Goal: Complete application form: Complete application form

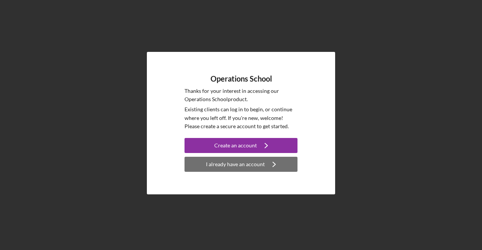
click at [266, 166] on icon "Icon/Navigate" at bounding box center [274, 164] width 19 height 19
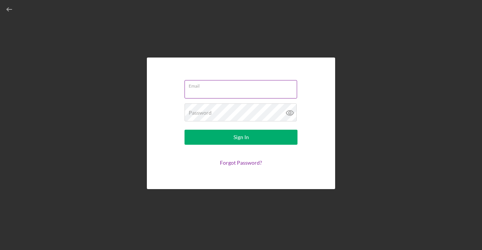
click at [229, 90] on input "Email" at bounding box center [240, 89] width 113 height 18
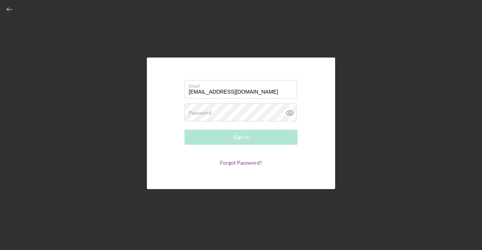
type input "[EMAIL_ADDRESS][DOMAIN_NAME]"
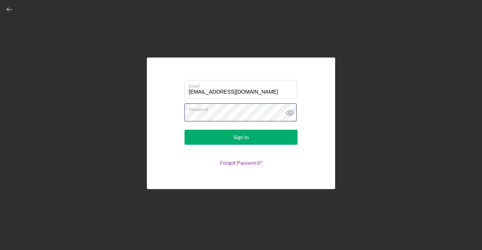
click at [184, 130] on button "Sign In" at bounding box center [240, 137] width 113 height 15
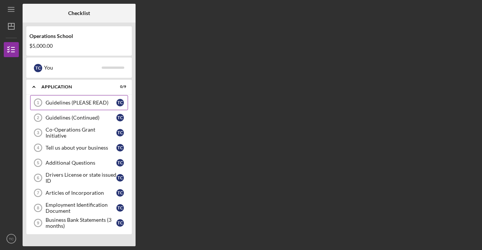
click at [79, 100] on div "Guidelines (PLEASE READ)" at bounding box center [81, 103] width 71 height 6
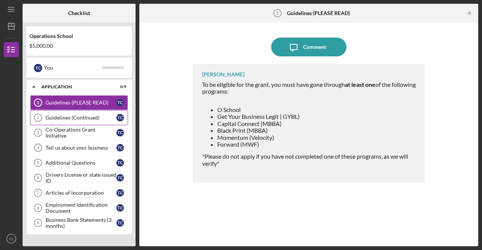
click at [67, 118] on div "Guidelines (Continued)" at bounding box center [81, 118] width 71 height 6
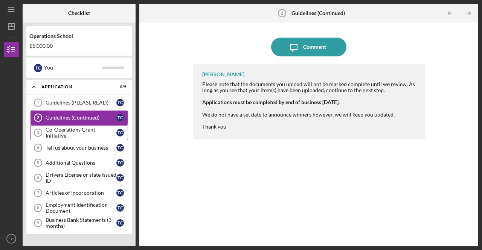
click at [79, 131] on div "Co-Operations Grant Initiative" at bounding box center [81, 133] width 71 height 12
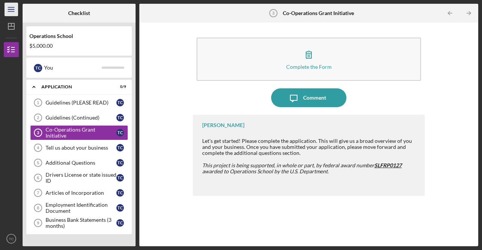
click at [12, 9] on icon "Icon/Menu" at bounding box center [11, 9] width 17 height 17
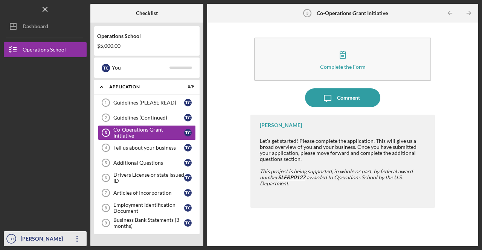
click at [78, 239] on icon "Icon/Overflow" at bounding box center [77, 239] width 19 height 19
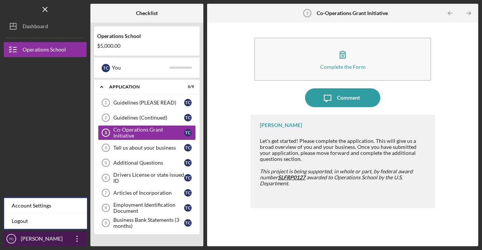
click at [78, 239] on icon "Icon/Overflow" at bounding box center [77, 239] width 19 height 19
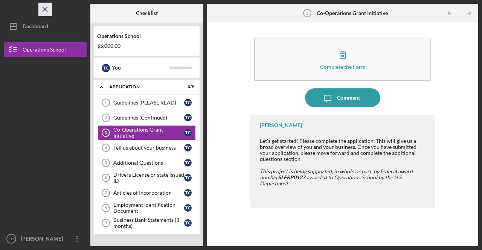
click at [47, 11] on icon "Icon/Menu Close" at bounding box center [45, 9] width 17 height 17
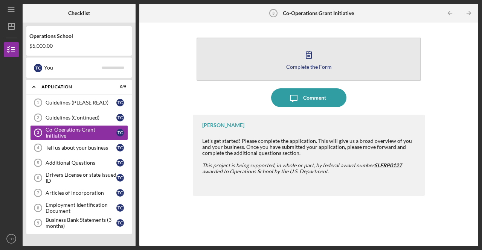
click at [308, 51] on icon "button" at bounding box center [308, 54] width 19 height 19
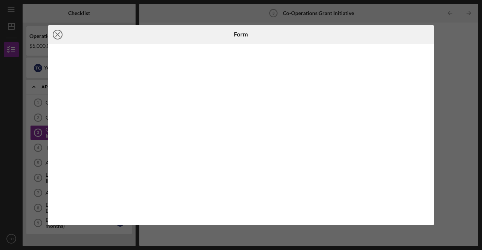
click at [57, 33] on icon "Icon/Close" at bounding box center [57, 34] width 19 height 19
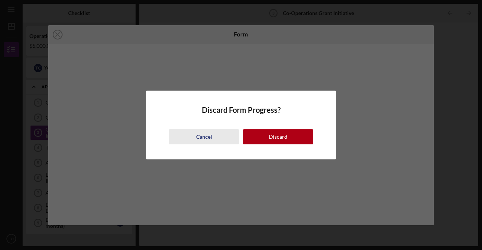
click at [202, 138] on div "Cancel" at bounding box center [204, 136] width 16 height 15
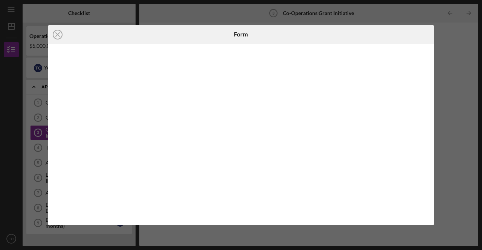
click at [448, 129] on div "Icon/Close Form" at bounding box center [241, 125] width 482 height 250
click at [57, 31] on icon "Icon/Close" at bounding box center [57, 34] width 19 height 19
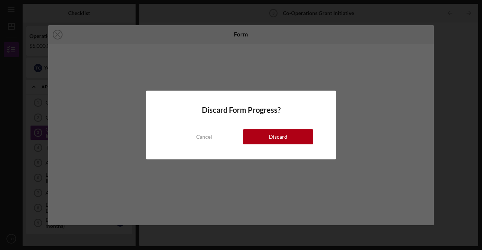
click at [214, 136] on button "Cancel" at bounding box center [204, 136] width 70 height 15
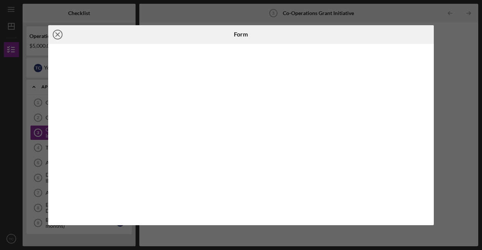
click at [62, 34] on g at bounding box center [57, 34] width 9 height 9
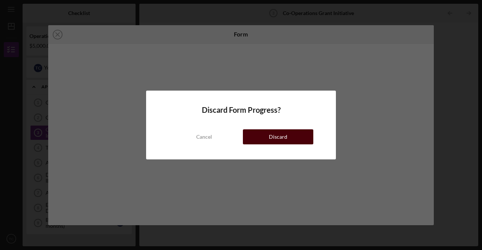
click at [291, 135] on button "Discard" at bounding box center [278, 136] width 70 height 15
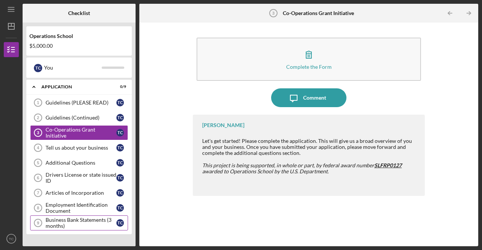
click at [59, 219] on div "Business Bank Statements (3 months)" at bounding box center [81, 223] width 71 height 12
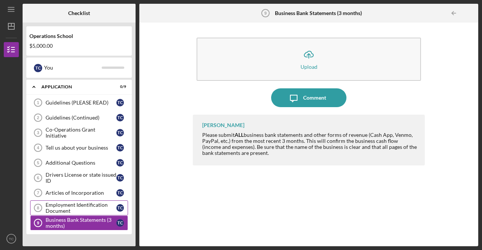
click at [81, 203] on div "Employment Identification Document" at bounding box center [81, 208] width 71 height 12
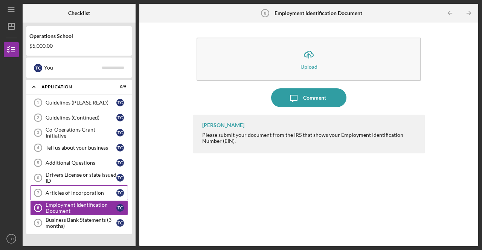
drag, startPoint x: 71, startPoint y: 188, endPoint x: 79, endPoint y: 185, distance: 8.0
click at [72, 188] on link "Articles of Incorporation 7 Articles of Incorporation T C" at bounding box center [79, 193] width 98 height 15
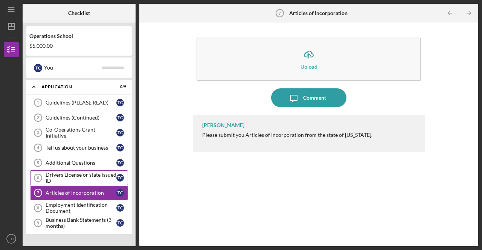
click at [85, 173] on div "Drivers License or state issued ID" at bounding box center [81, 178] width 71 height 12
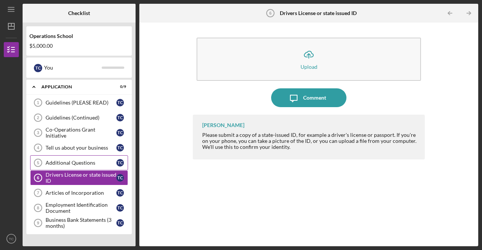
click at [88, 163] on div "Additional Questions" at bounding box center [81, 163] width 71 height 6
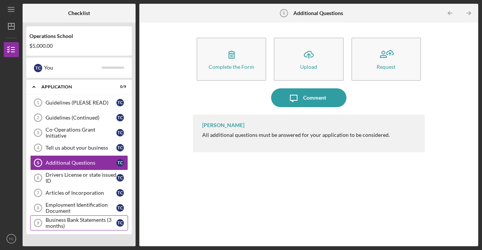
drag, startPoint x: 61, startPoint y: 219, endPoint x: 65, endPoint y: 218, distance: 4.6
click at [62, 219] on div "Business Bank Statements (3 months)" at bounding box center [81, 223] width 71 height 12
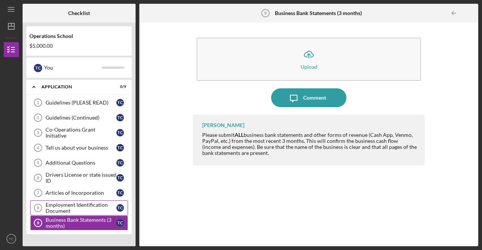
click at [66, 203] on div "Employment Identification Document" at bounding box center [81, 208] width 71 height 12
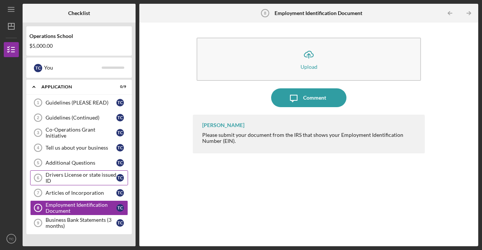
click at [84, 176] on div "Drivers License or state issued ID" at bounding box center [81, 178] width 71 height 12
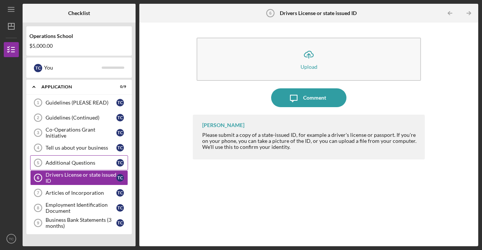
drag, startPoint x: 72, startPoint y: 162, endPoint x: 76, endPoint y: 161, distance: 4.4
click at [73, 162] on div "Additional Questions" at bounding box center [81, 163] width 71 height 6
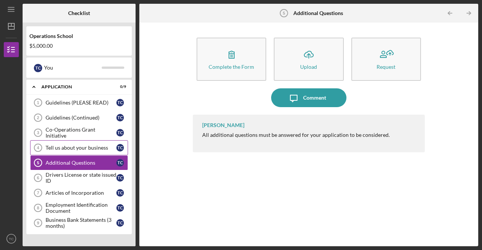
drag, startPoint x: 76, startPoint y: 144, endPoint x: 79, endPoint y: 143, distance: 3.8
click at [79, 143] on link "Tell us about your business 4 Tell us about your business T C" at bounding box center [79, 147] width 98 height 15
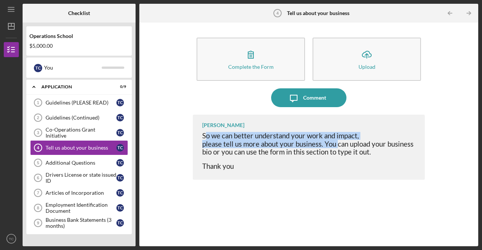
drag, startPoint x: 210, startPoint y: 132, endPoint x: 275, endPoint y: 148, distance: 66.5
click at [330, 143] on div "So we can better understand your work and impact, please tell us more about you…" at bounding box center [309, 151] width 215 height 38
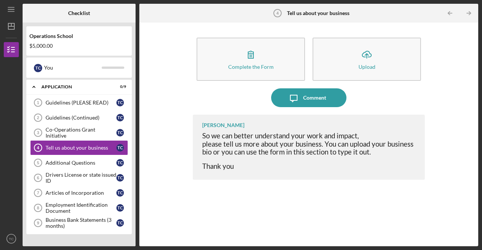
drag, startPoint x: 237, startPoint y: 195, endPoint x: 212, endPoint y: 167, distance: 37.6
click at [236, 194] on div "[PERSON_NAME] So we can better understand your work and impact, please tell us …" at bounding box center [309, 175] width 232 height 120
drag, startPoint x: 202, startPoint y: 135, endPoint x: 386, endPoint y: 166, distance: 186.2
click at [397, 168] on div "So we can better understand your work and impact, please tell us more about you…" at bounding box center [309, 151] width 215 height 38
drag, startPoint x: 208, startPoint y: 133, endPoint x: 204, endPoint y: 134, distance: 4.4
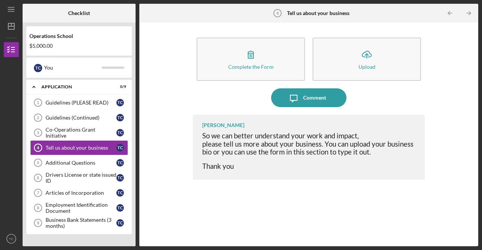
click at [208, 133] on span "So we can better understand your work and impact," at bounding box center [280, 136] width 157 height 8
click at [201, 134] on div "[PERSON_NAME] So we can better understand your work and impact, please tell us …" at bounding box center [309, 147] width 232 height 65
copy div "So we can better understand your work and impact, please tell us more about you…"
